Goal: Task Accomplishment & Management: Use online tool/utility

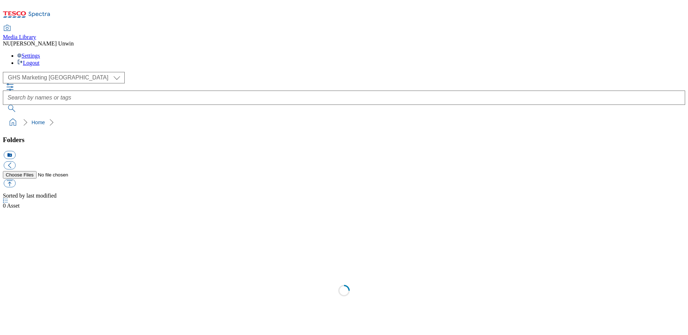
scroll to position [1, 0]
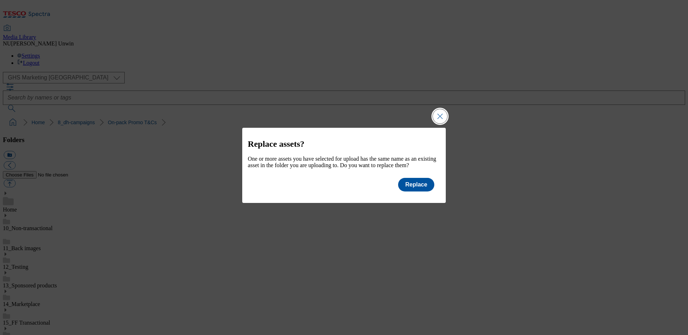
click at [441, 110] on button "Close Modal" at bounding box center [440, 116] width 14 height 14
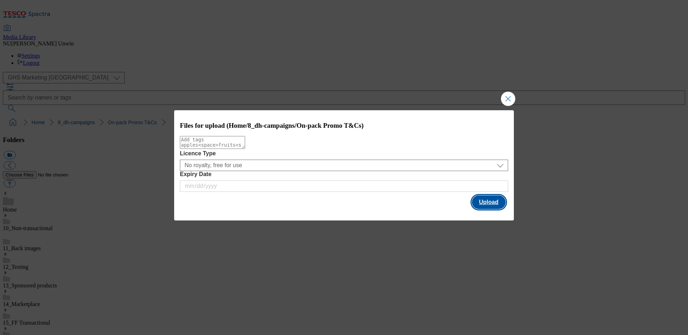
click at [495, 203] on button "Upload" at bounding box center [489, 203] width 34 height 14
